Goal: Browse casually: Explore the website without a specific task or goal

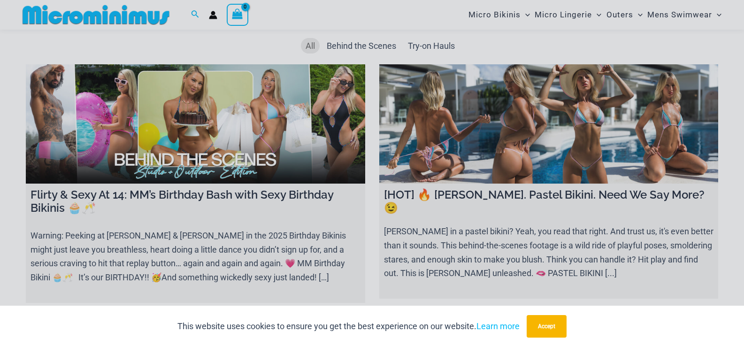
scroll to position [108, 0]
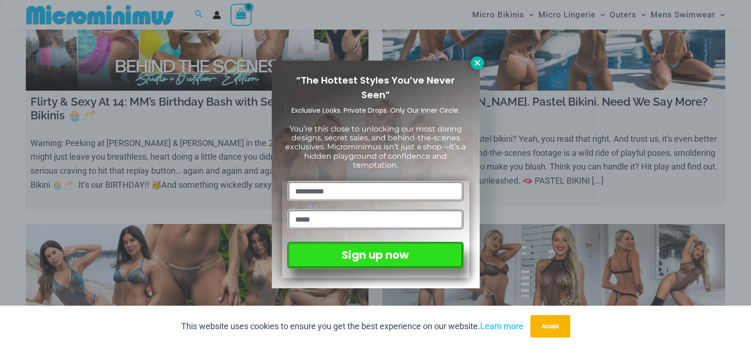
click at [476, 62] on icon at bounding box center [476, 62] width 5 height 5
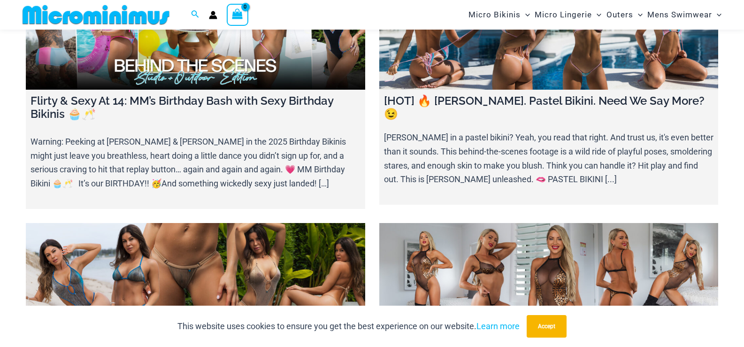
click at [480, 273] on link at bounding box center [548, 282] width 339 height 119
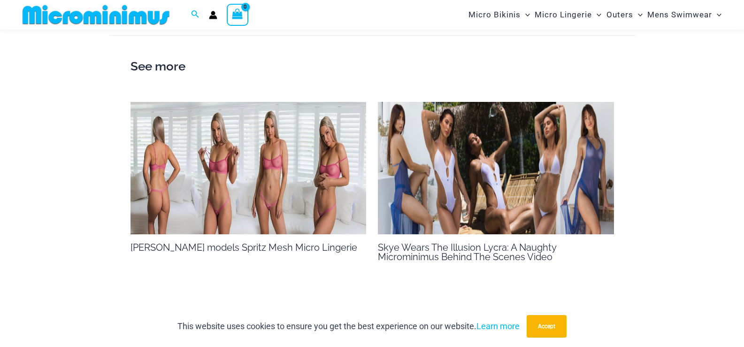
scroll to position [1306, 0]
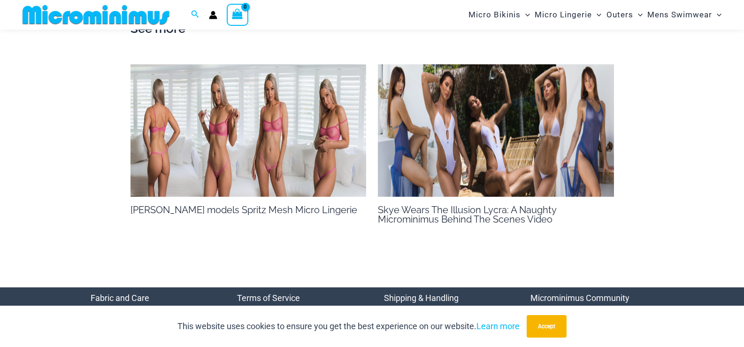
click at [326, 148] on img at bounding box center [248, 130] width 236 height 133
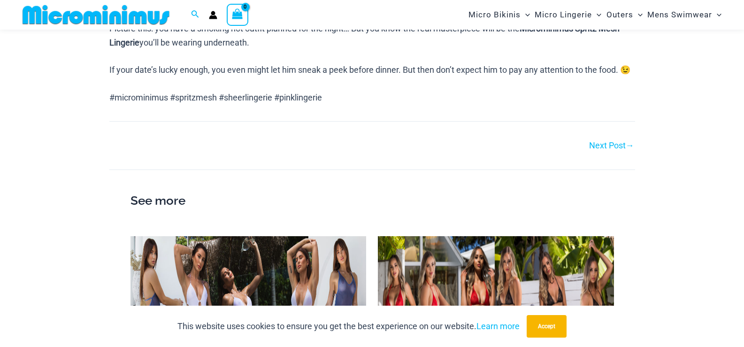
scroll to position [698, 0]
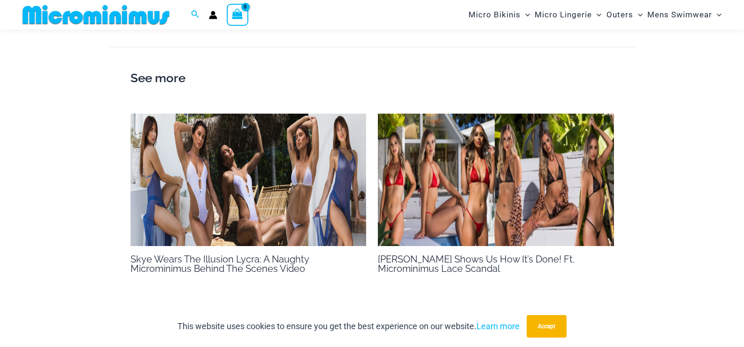
click at [515, 193] on img at bounding box center [496, 180] width 236 height 133
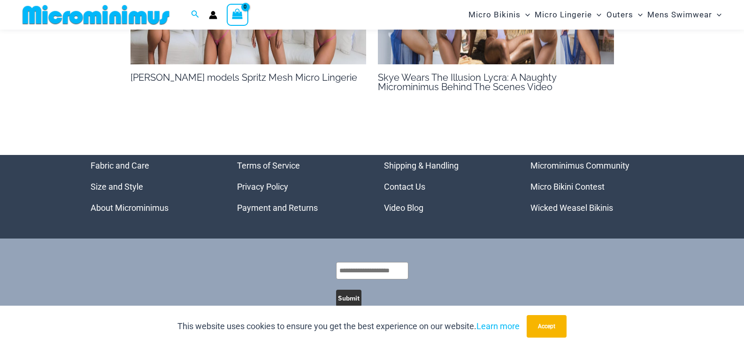
scroll to position [1251, 0]
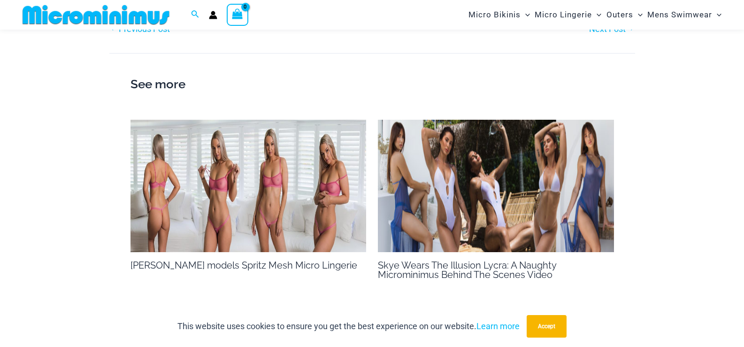
click at [469, 191] on img at bounding box center [496, 186] width 236 height 133
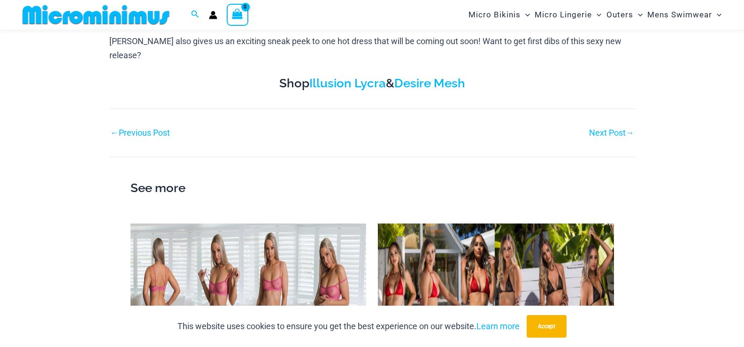
scroll to position [568, 0]
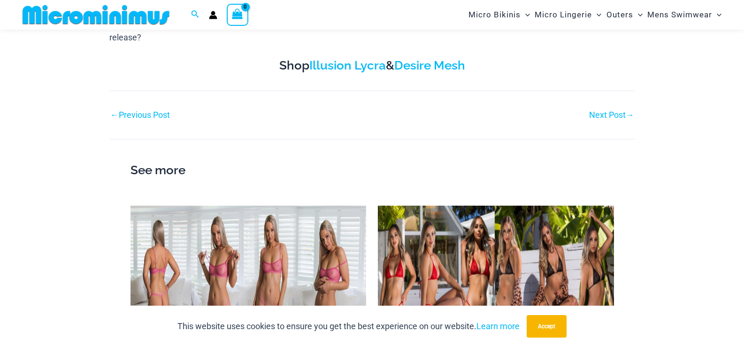
click at [602, 111] on link "Next Post →" at bounding box center [611, 115] width 45 height 8
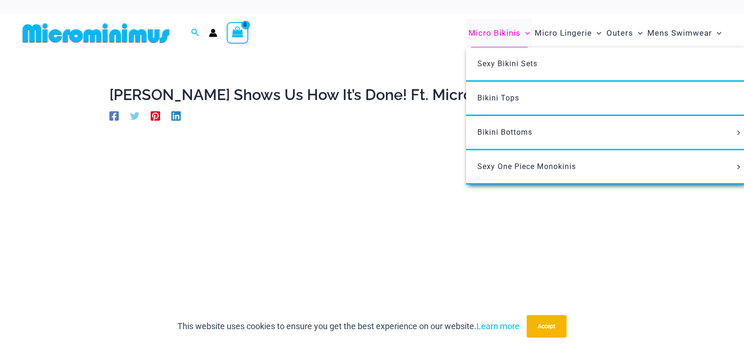
click at [494, 31] on span "Micro Bikinis" at bounding box center [494, 33] width 52 height 24
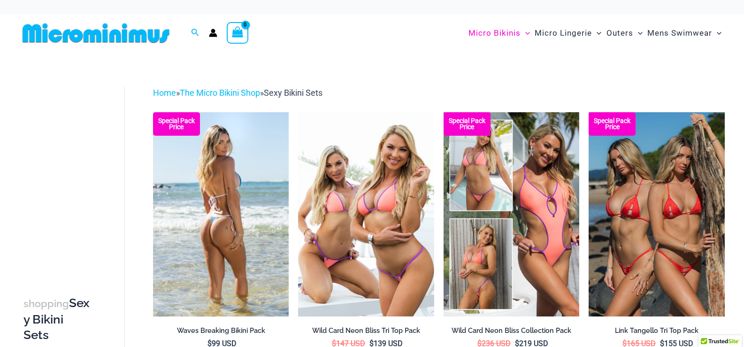
click at [229, 183] on img at bounding box center [221, 214] width 136 height 204
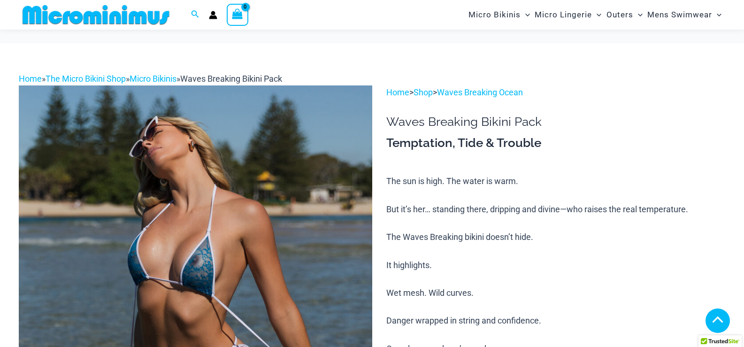
scroll to position [555, 0]
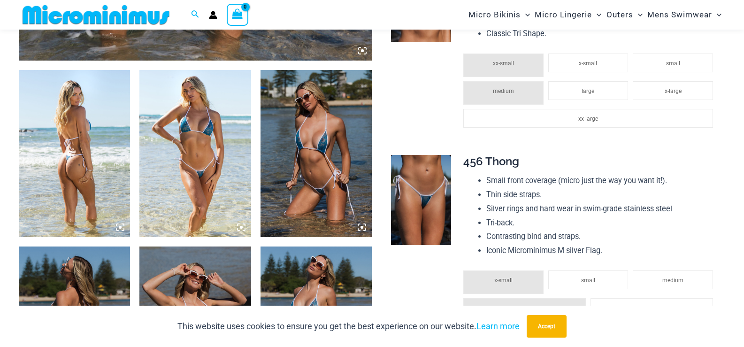
click at [362, 226] on icon at bounding box center [361, 227] width 3 height 3
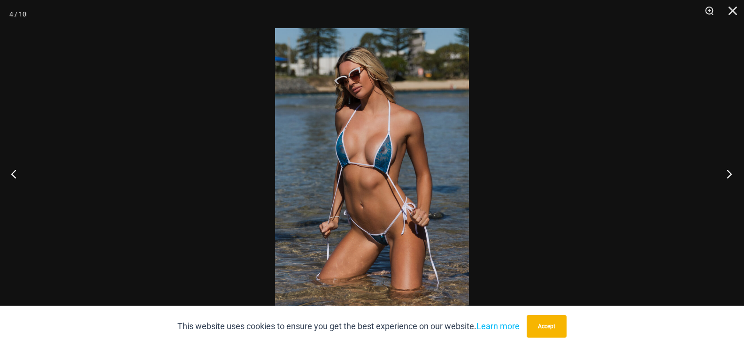
click at [732, 174] on button "Next" at bounding box center [726, 173] width 35 height 47
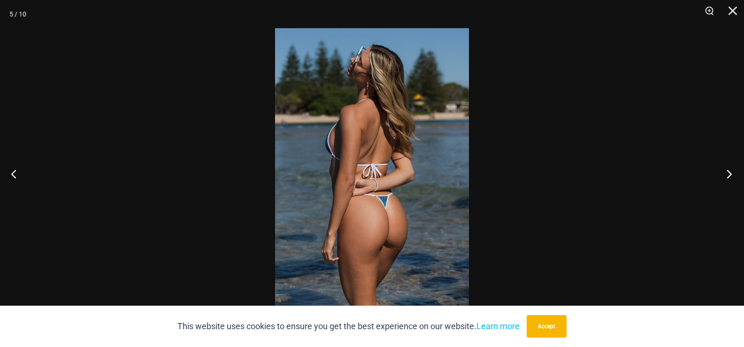
click at [731, 174] on button "Next" at bounding box center [726, 173] width 35 height 47
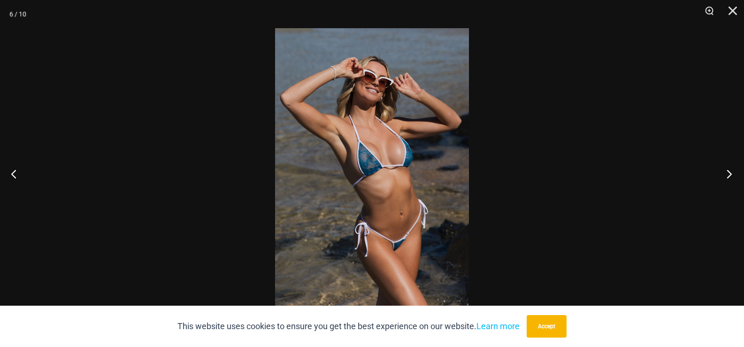
click at [731, 174] on button "Next" at bounding box center [726, 173] width 35 height 47
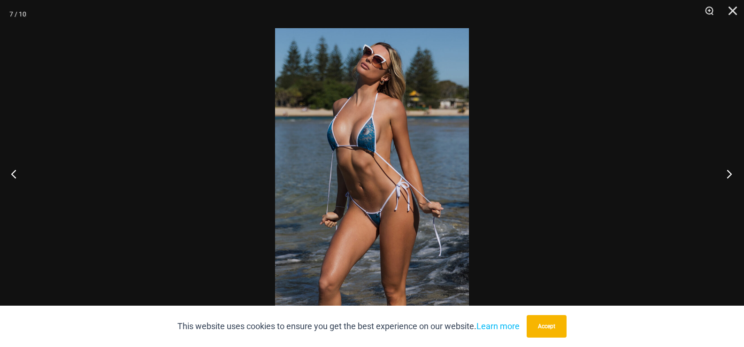
click at [731, 174] on button "Next" at bounding box center [726, 173] width 35 height 47
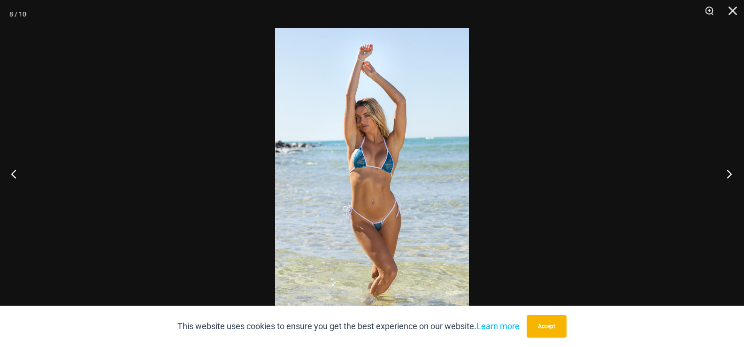
click at [730, 174] on button "Next" at bounding box center [726, 173] width 35 height 47
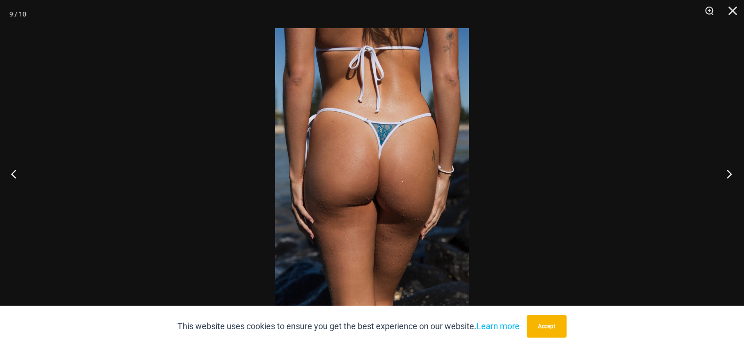
click at [729, 174] on button "Next" at bounding box center [726, 173] width 35 height 47
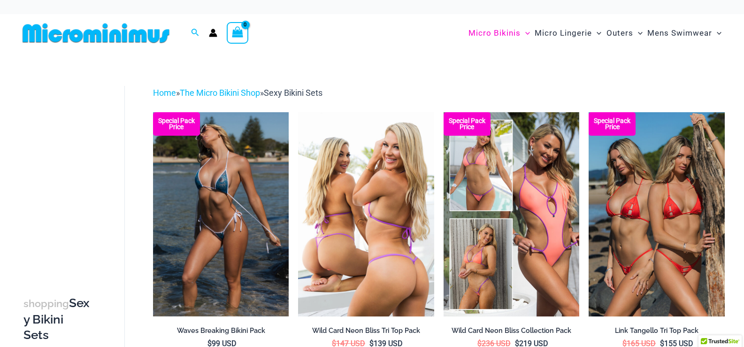
click at [372, 243] on img at bounding box center [366, 214] width 136 height 204
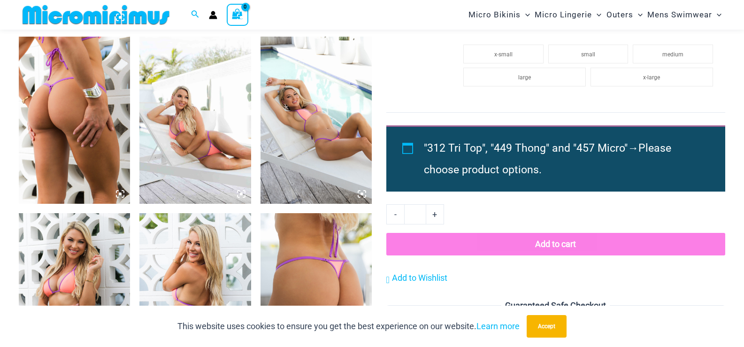
scroll to position [938, 0]
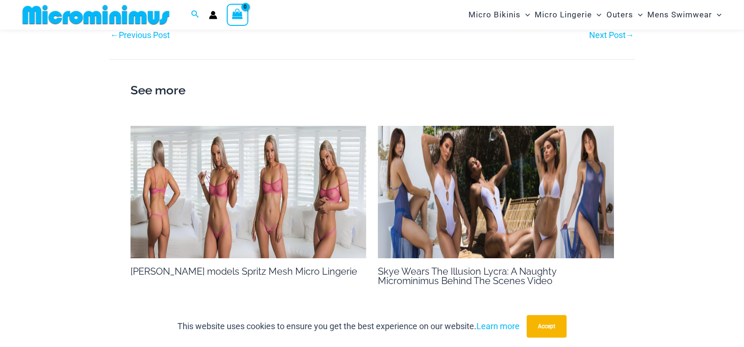
scroll to position [1251, 0]
